Goal: Task Accomplishment & Management: Manage account settings

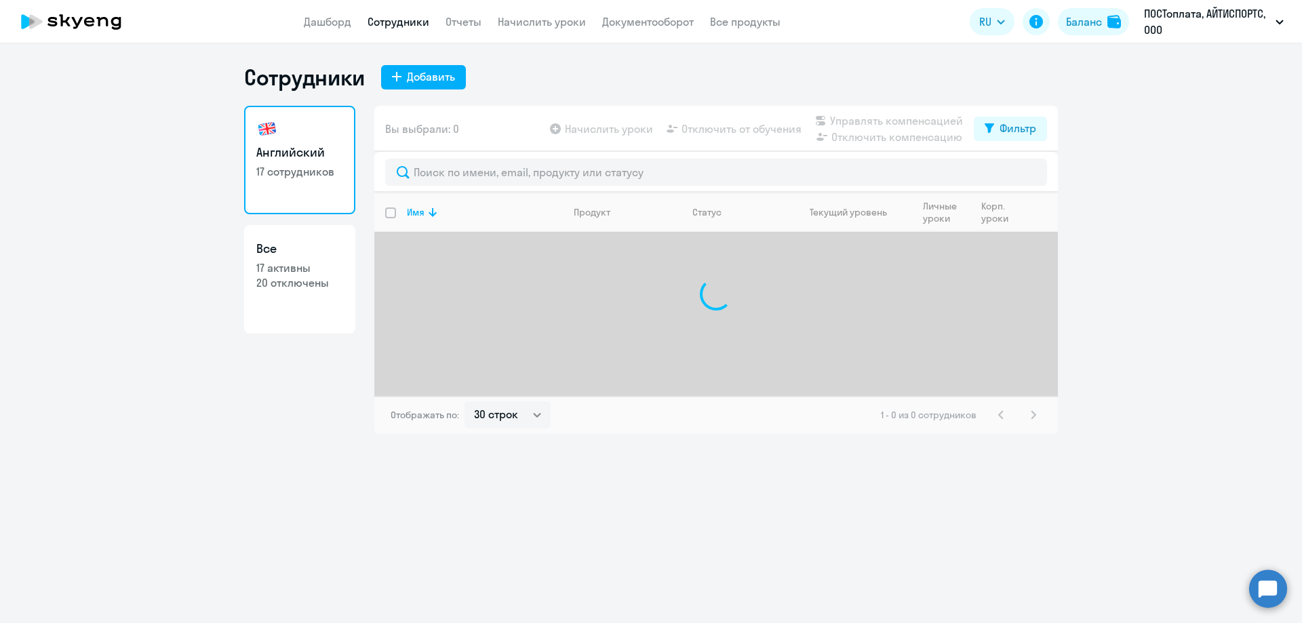
select select "30"
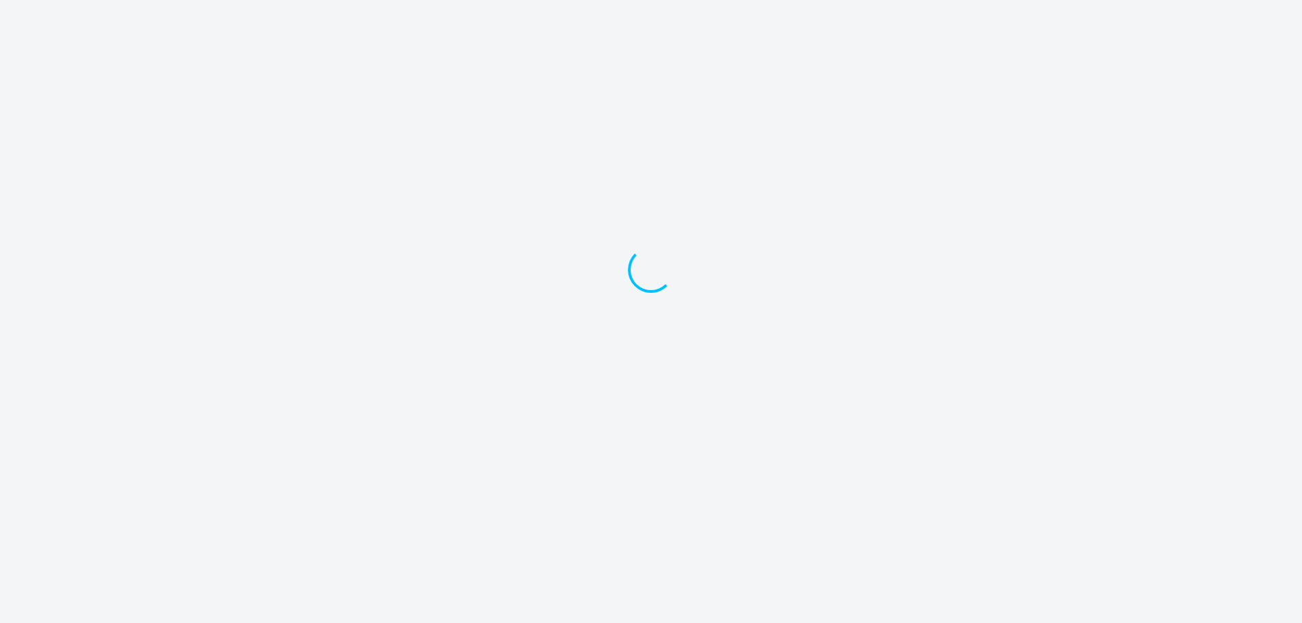
select select "30"
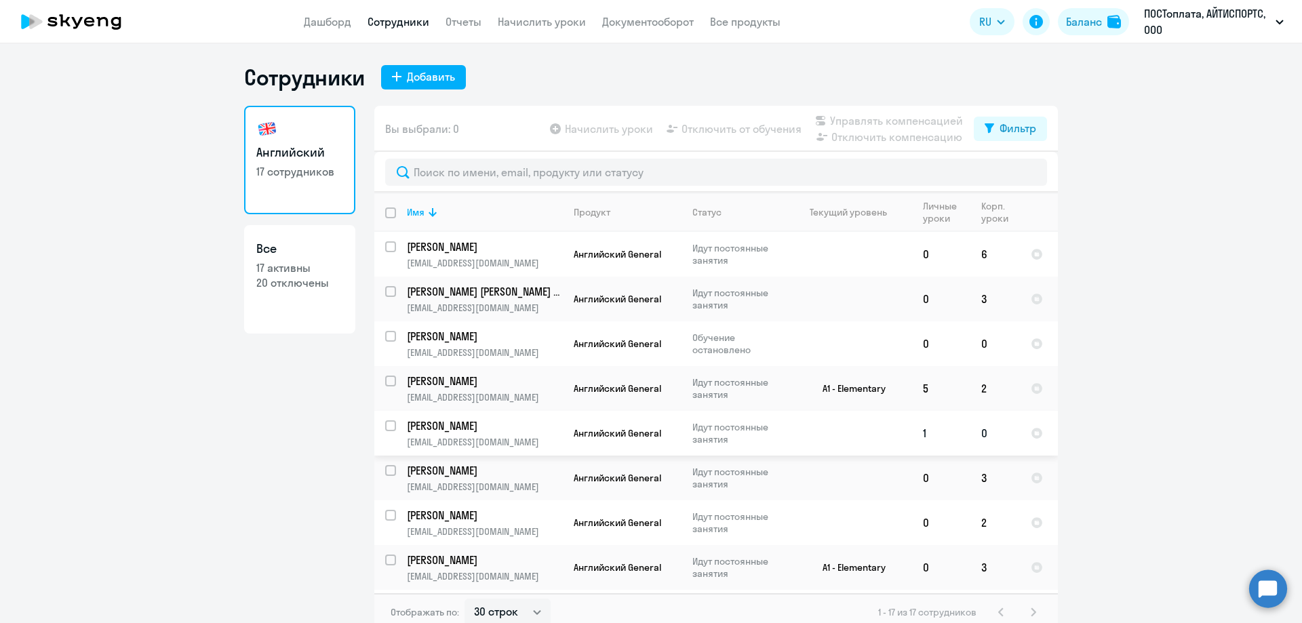
click at [396, 427] on td "[PERSON_NAME] [EMAIL_ADDRESS][DOMAIN_NAME]" at bounding box center [479, 433] width 167 height 45
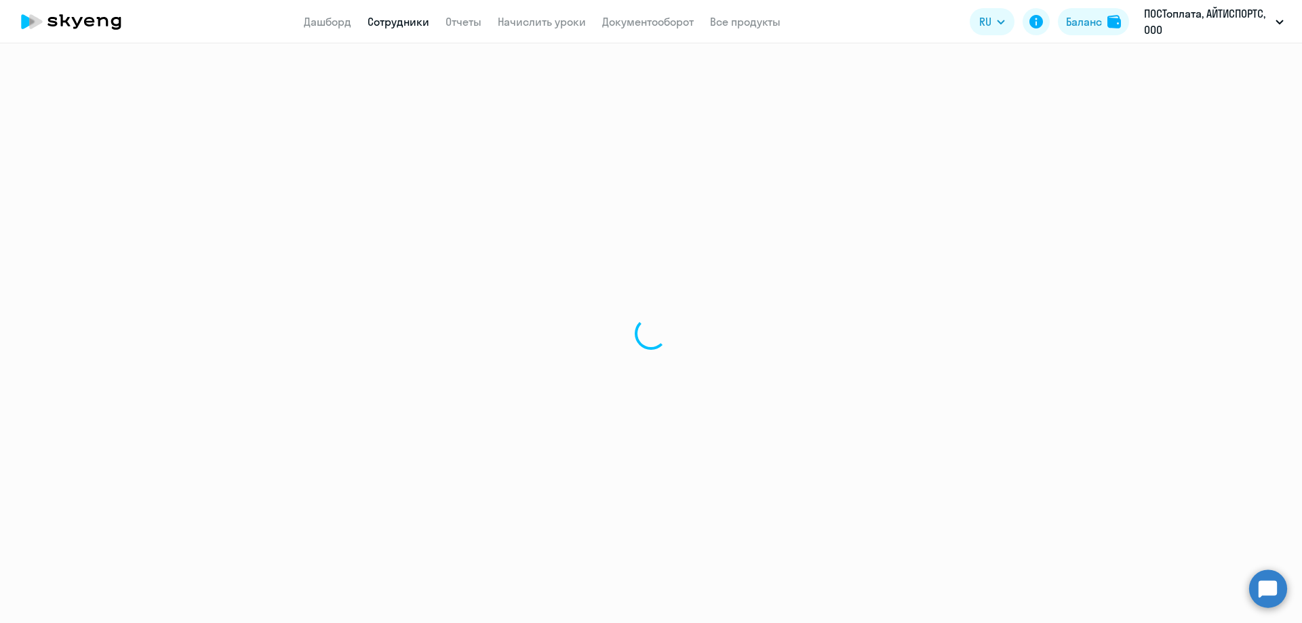
select select "english"
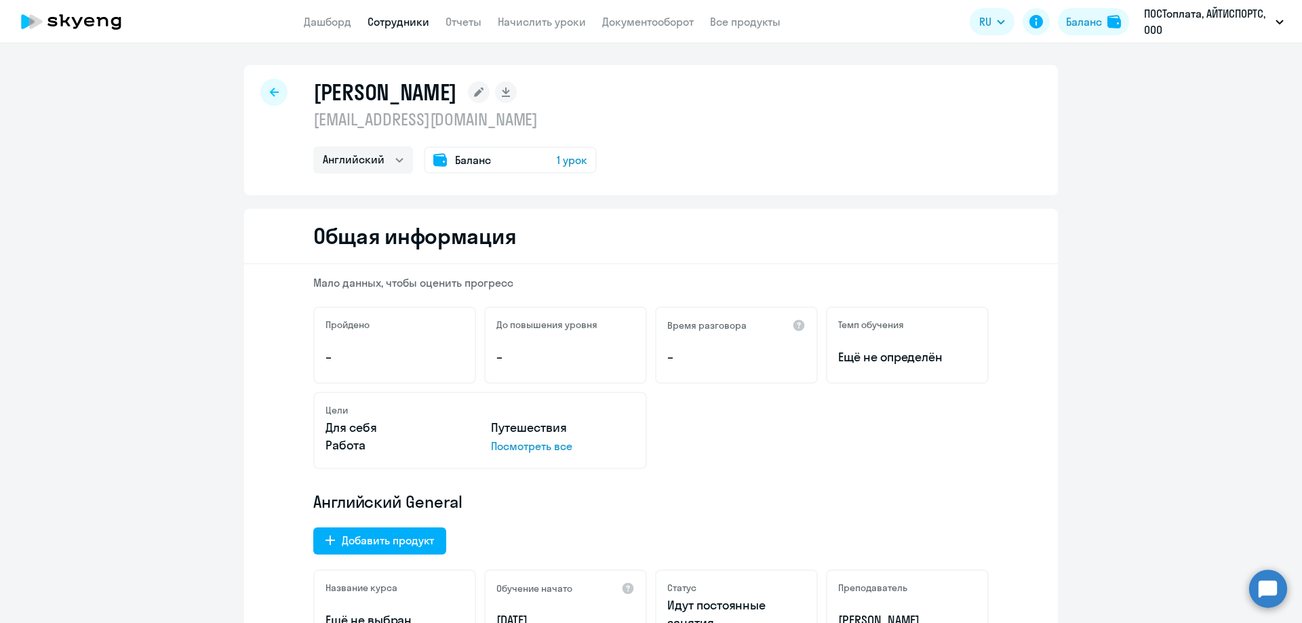
click at [560, 166] on span "1 урок" at bounding box center [572, 160] width 31 height 16
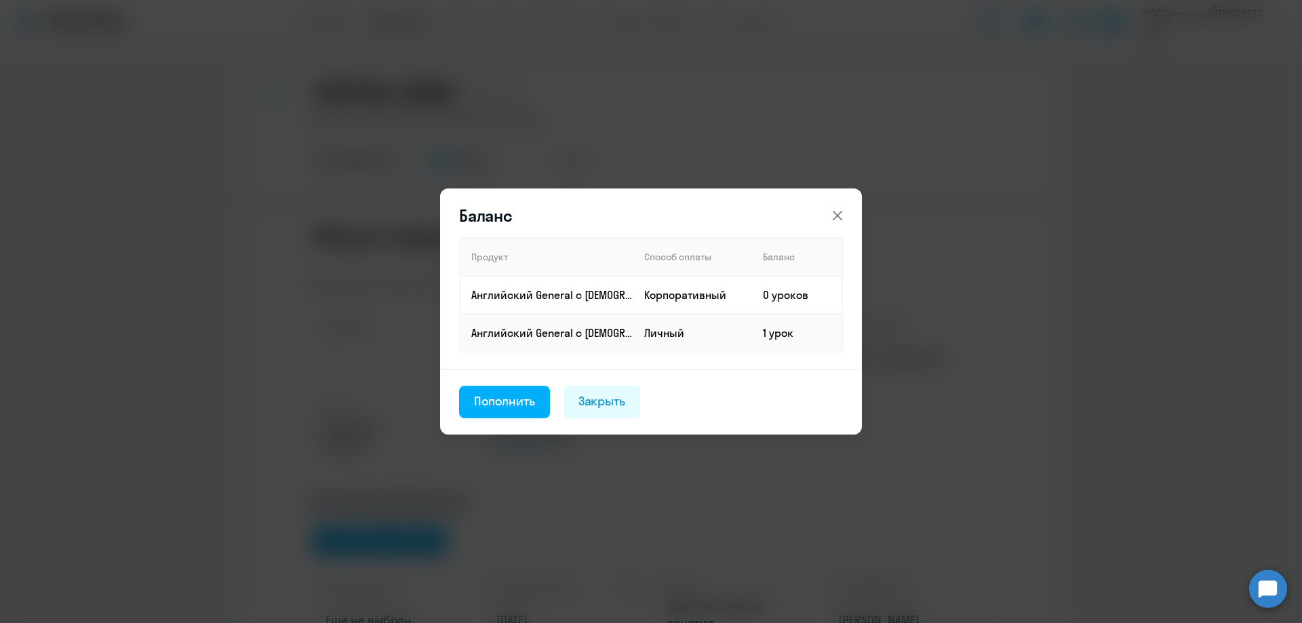
click at [836, 213] on icon at bounding box center [837, 215] width 9 height 9
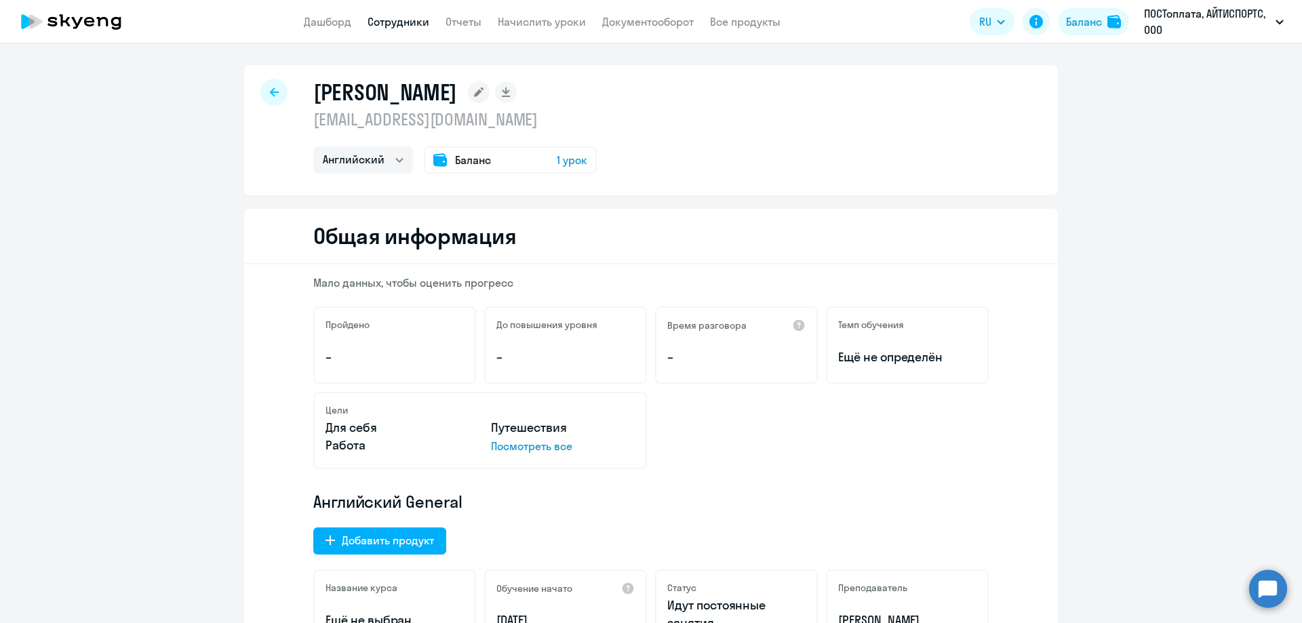
click at [480, 159] on span "Баланс" at bounding box center [473, 160] width 36 height 16
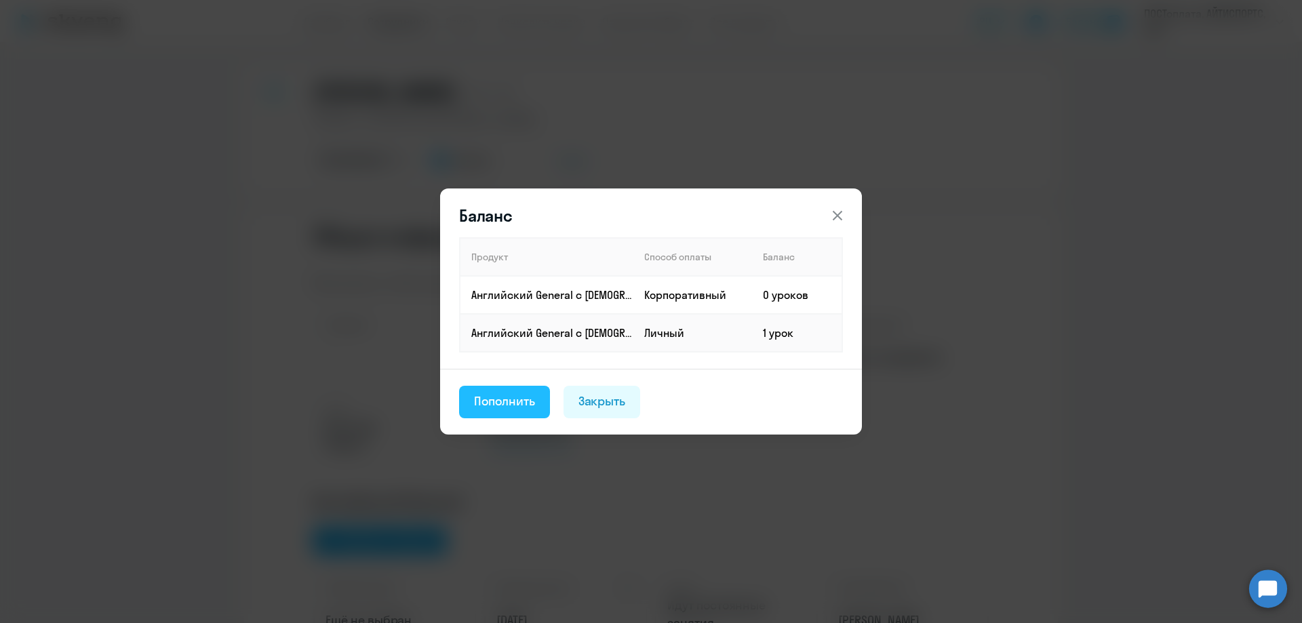
click at [498, 410] on div "Пополнить" at bounding box center [504, 402] width 61 height 18
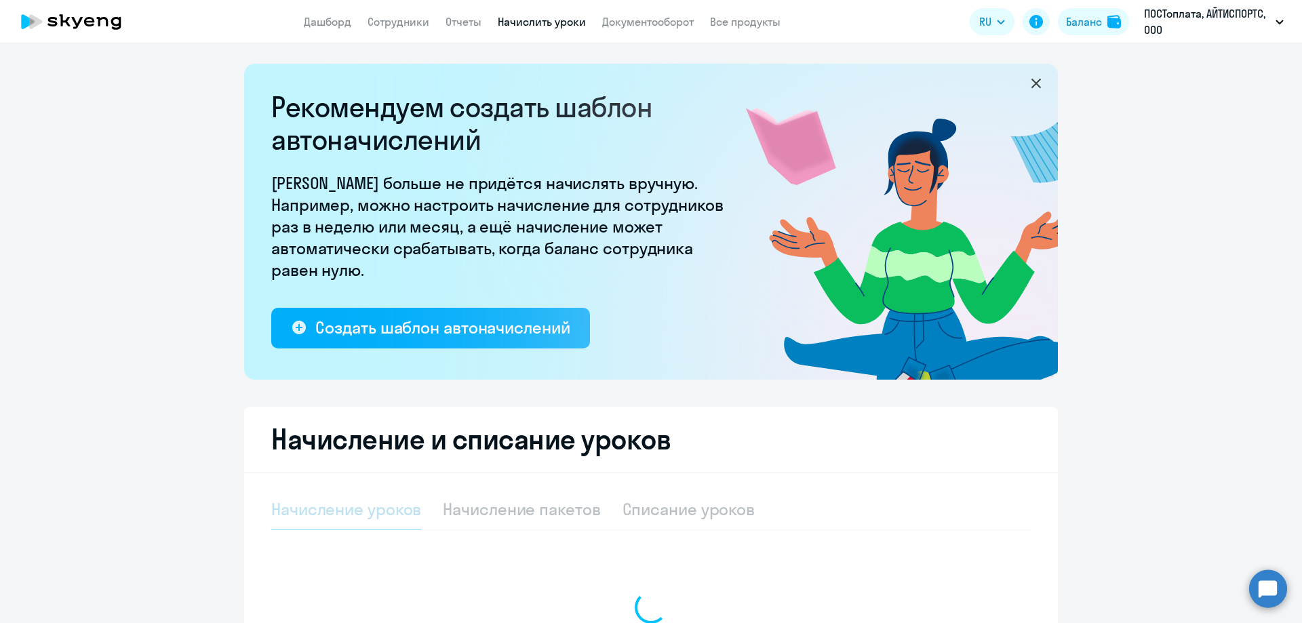
select select "10"
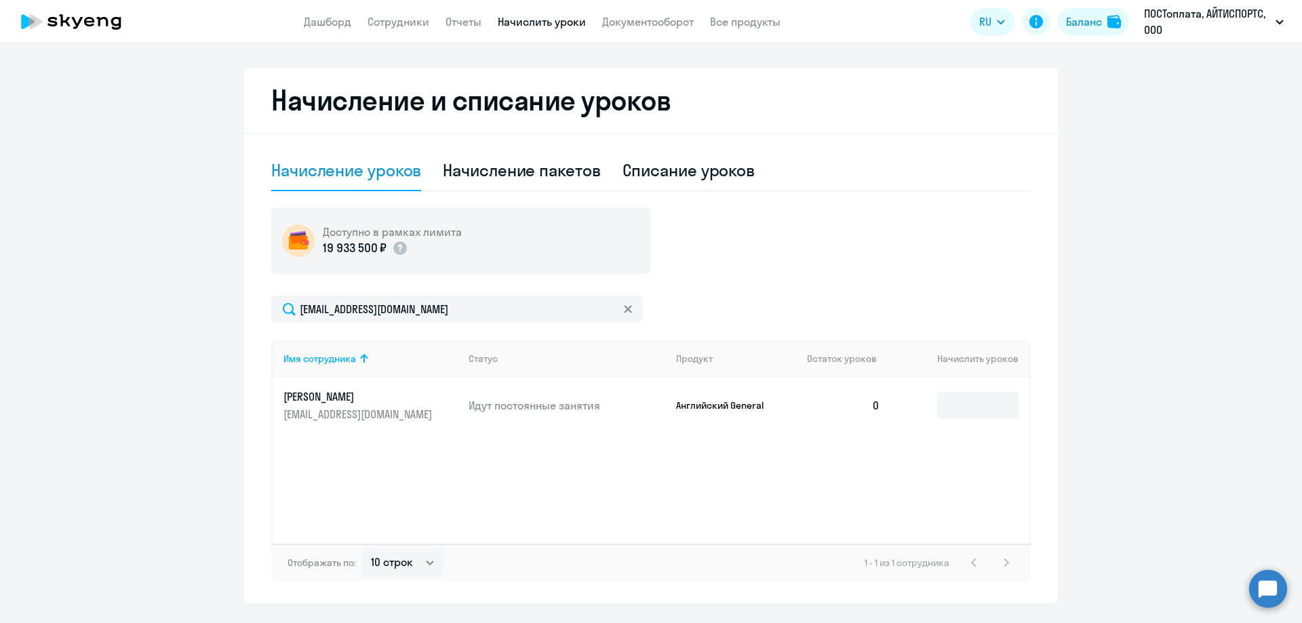
scroll to position [374, 0]
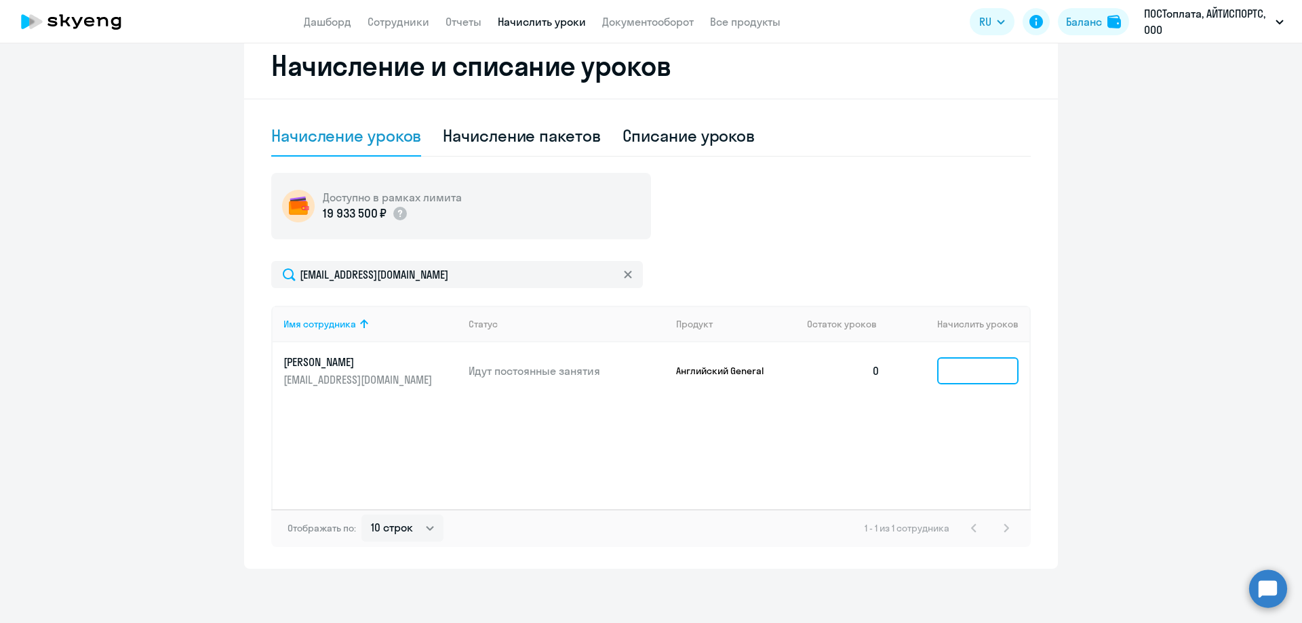
click at [983, 377] on input at bounding box center [977, 370] width 81 height 27
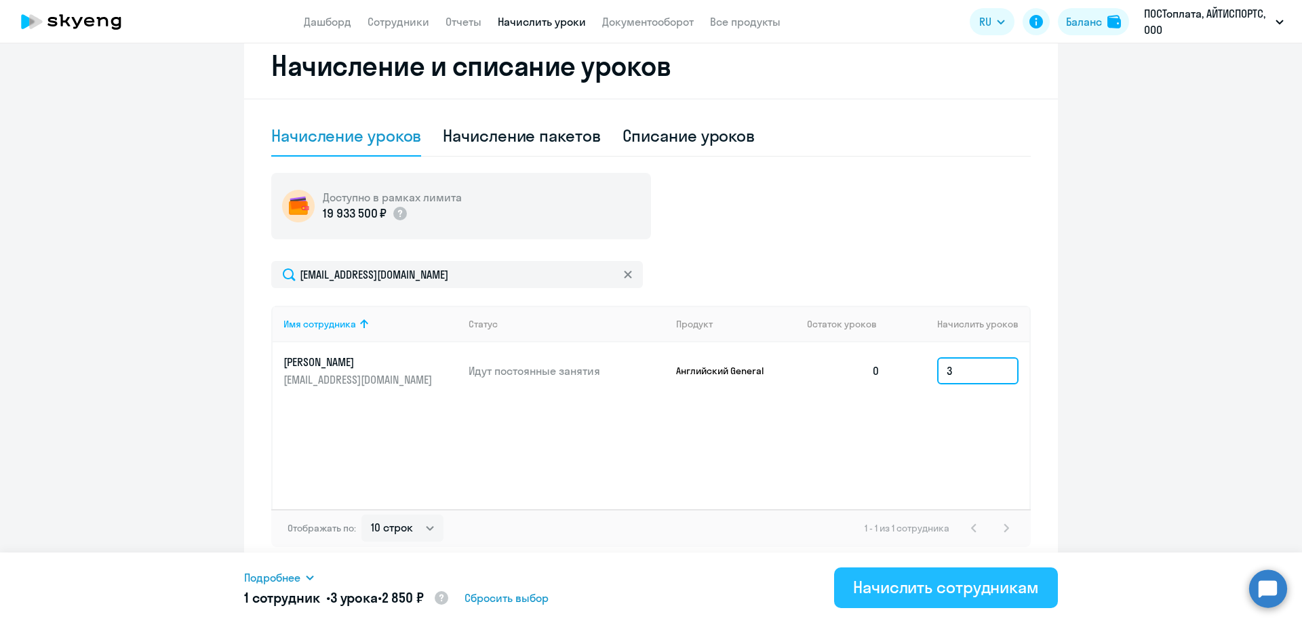
type input "3"
click at [895, 580] on div "Начислить сотрудникам" at bounding box center [946, 588] width 186 height 22
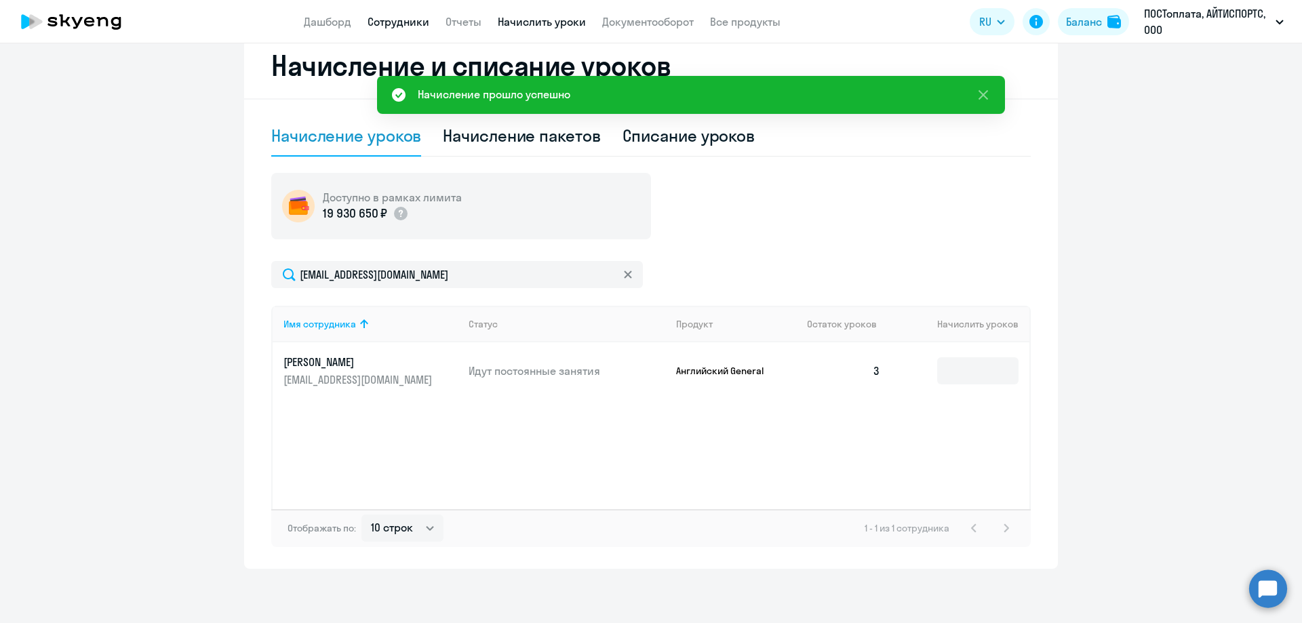
click at [396, 20] on link "Сотрудники" at bounding box center [399, 22] width 62 height 14
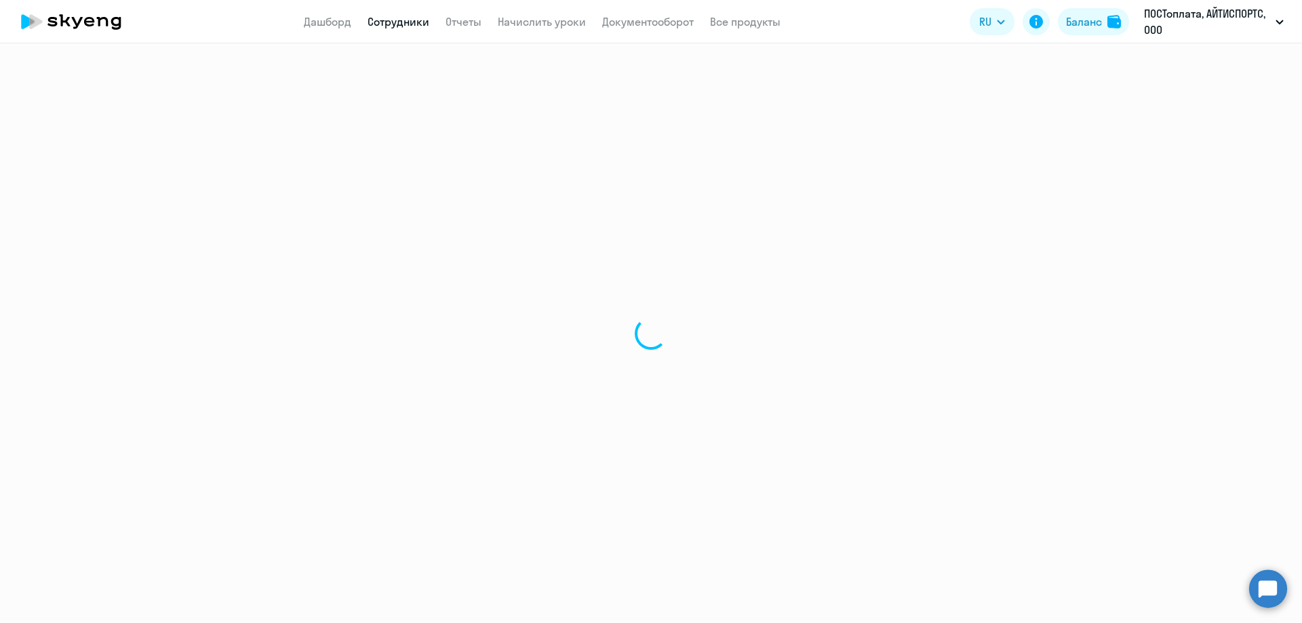
select select "30"
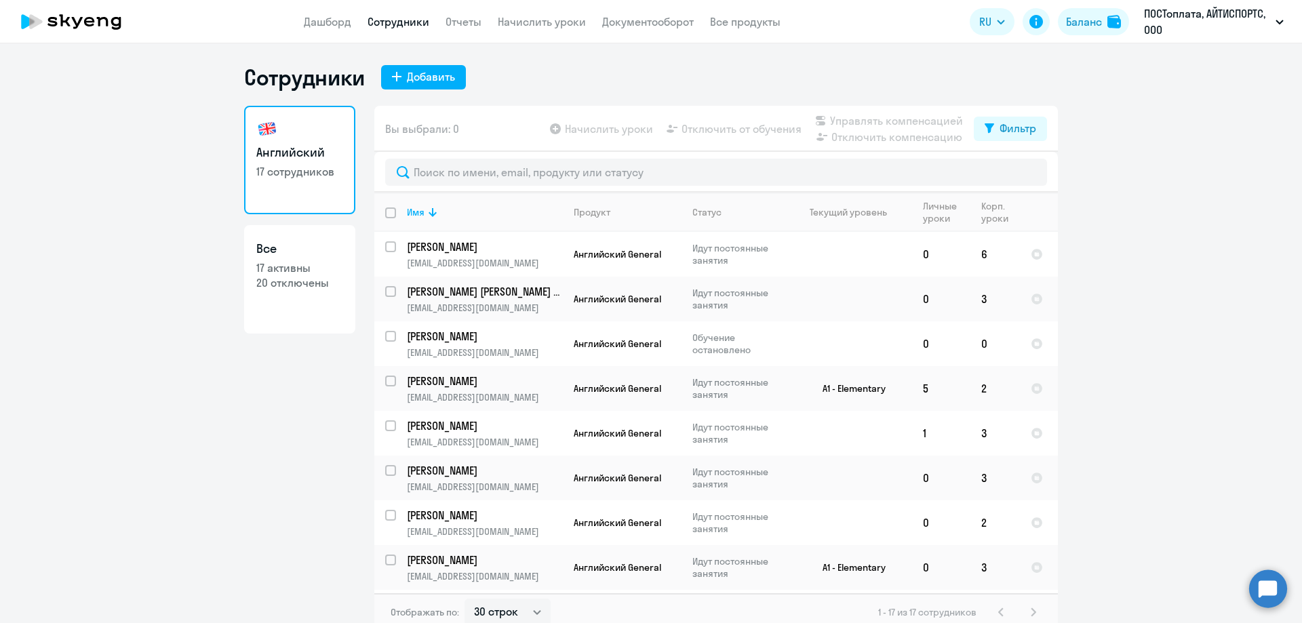
click at [1176, 161] on ng-component "Сотрудники Добавить Английский 17 сотрудников Все 17 активны 20 отключены Вы вы…" at bounding box center [651, 348] width 1302 height 568
